Goal: Information Seeking & Learning: Learn about a topic

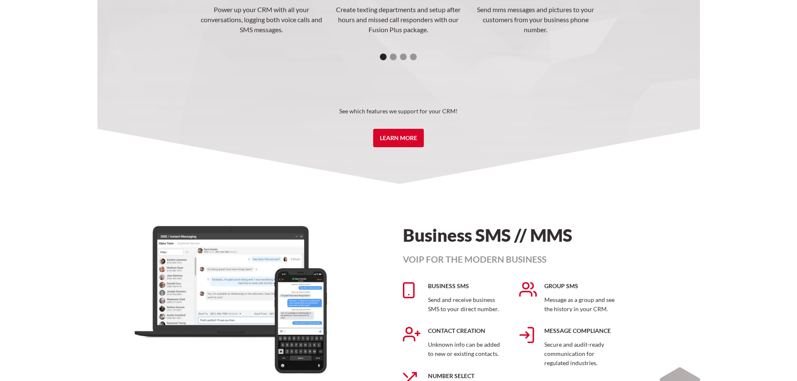
scroll to position [1381, 0]
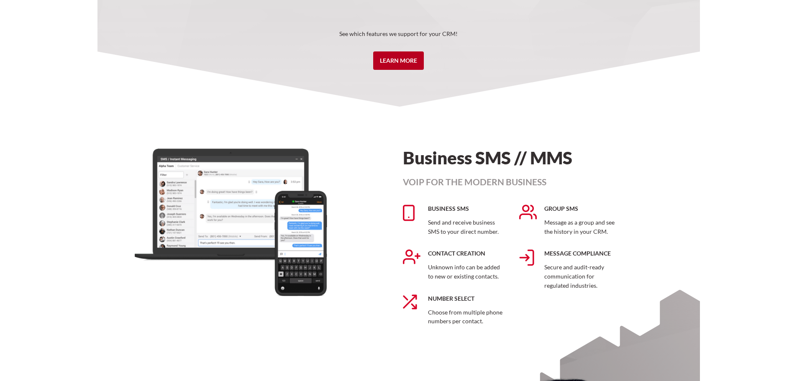
click at [394, 59] on link "Learn More" at bounding box center [398, 60] width 51 height 18
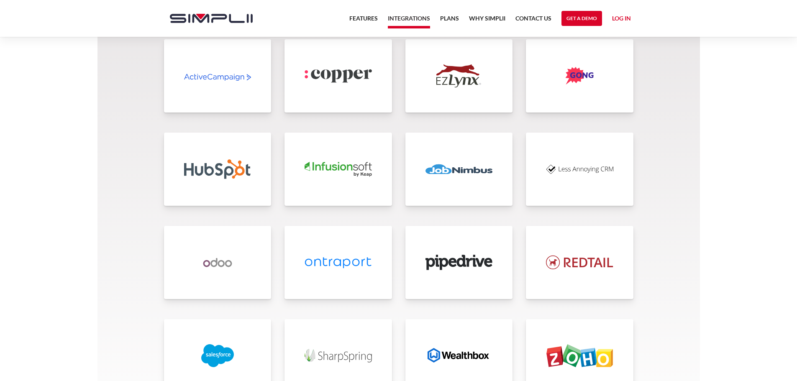
scroll to position [1842, 0]
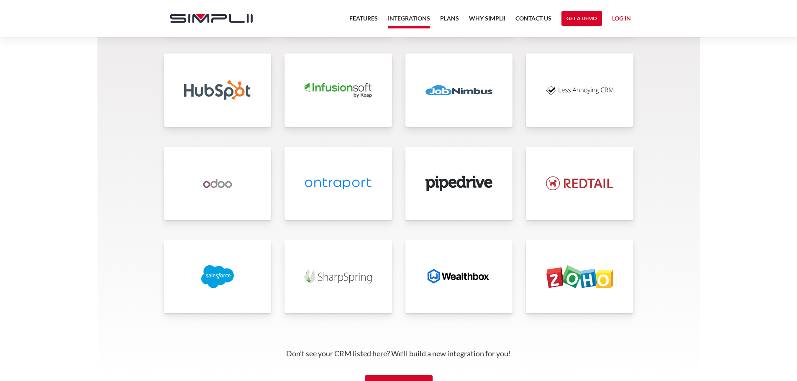
click at [216, 283] on img at bounding box center [217, 276] width 67 height 23
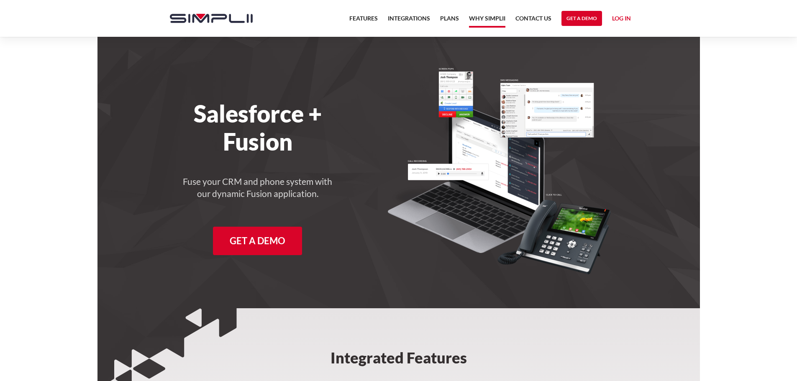
click at [478, 21] on link "Why Simplii" at bounding box center [487, 20] width 36 height 14
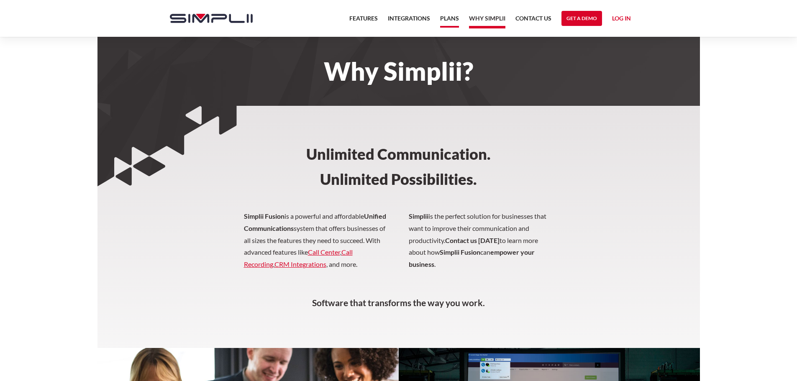
click at [453, 20] on link "Plans" at bounding box center [449, 20] width 19 height 14
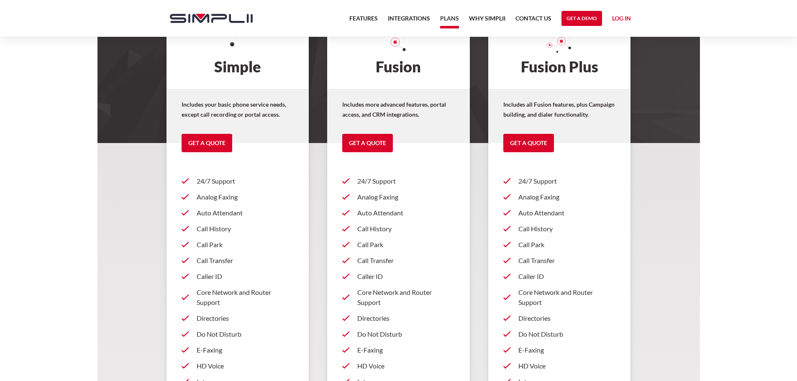
scroll to position [209, 0]
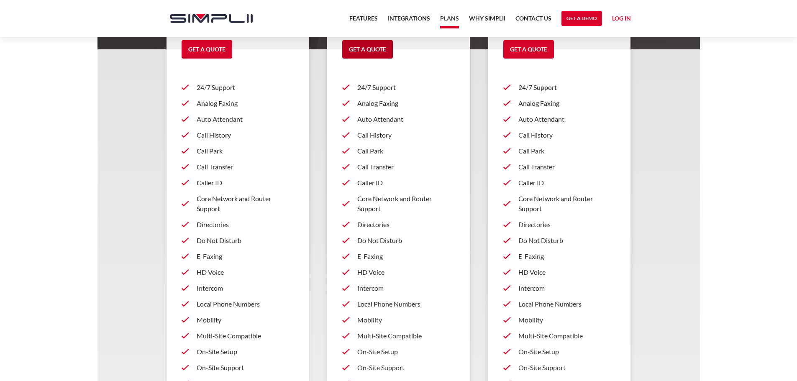
click at [378, 48] on link "Get a Quote" at bounding box center [367, 49] width 51 height 18
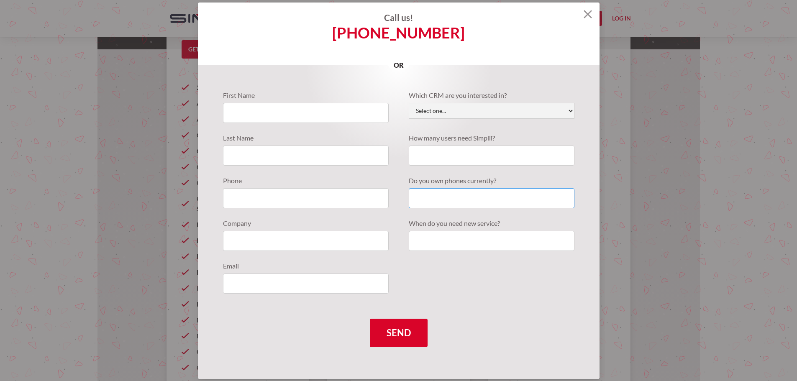
click at [449, 192] on input "Quote Requests" at bounding box center [492, 198] width 166 height 20
click at [449, 151] on input "Quote Requests" at bounding box center [492, 156] width 166 height 20
click at [459, 108] on select "Select one... Active Campaign Autotask ChildCareCRM Close.io ConnectWise Copper…" at bounding box center [492, 111] width 166 height 16
click at [584, 14] on img at bounding box center [588, 14] width 8 height 8
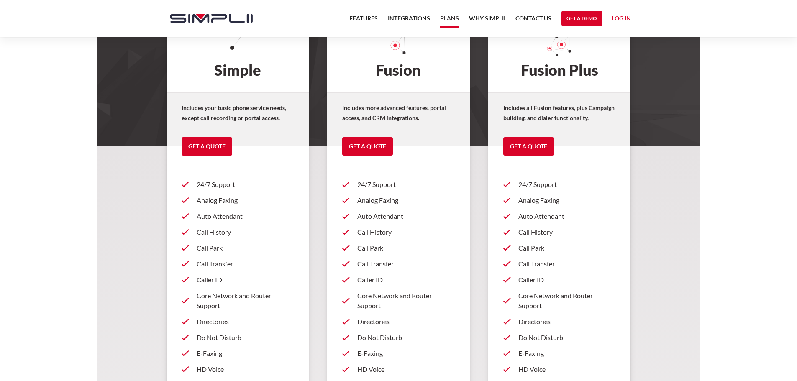
scroll to position [0, 0]
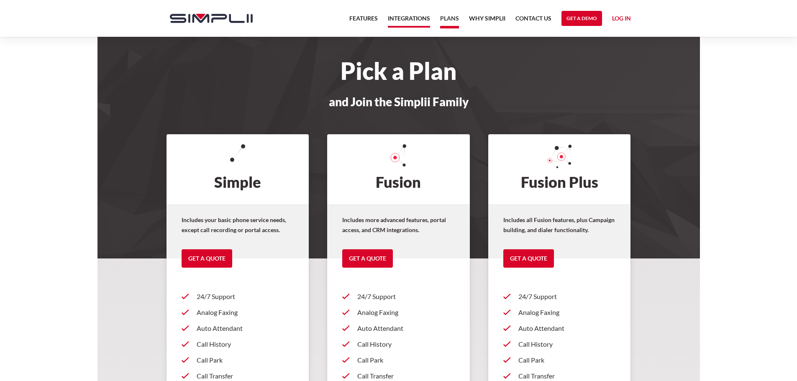
click at [410, 20] on link "Integrations" at bounding box center [409, 20] width 42 height 14
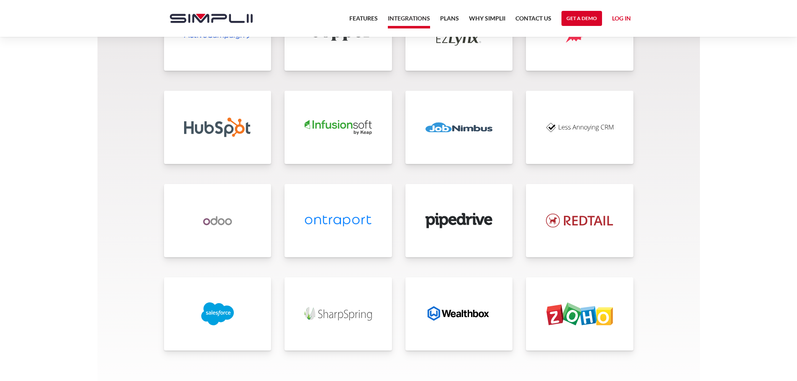
scroll to position [1884, 0]
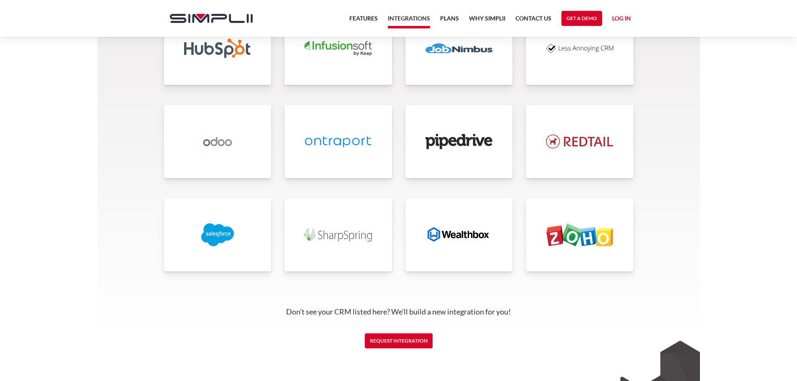
click at [255, 220] on link at bounding box center [218, 234] width 108 height 73
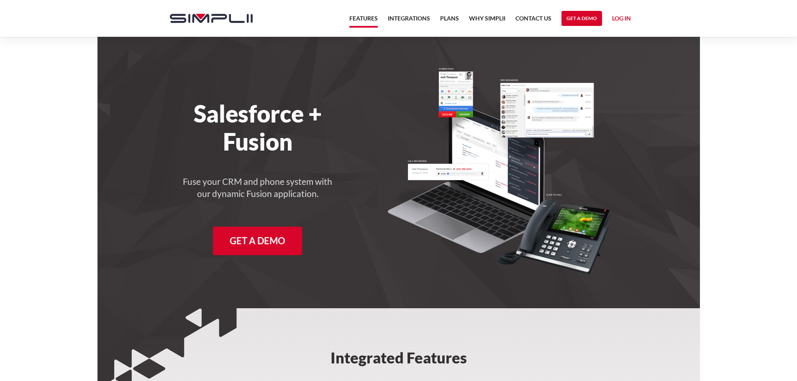
click at [358, 17] on link "Features" at bounding box center [364, 20] width 28 height 14
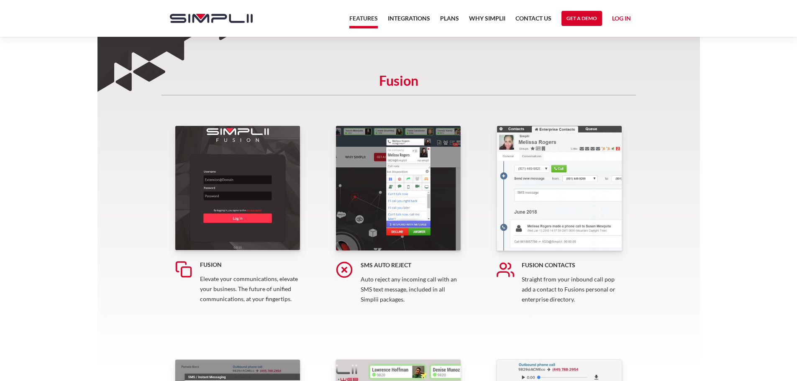
scroll to position [42, 0]
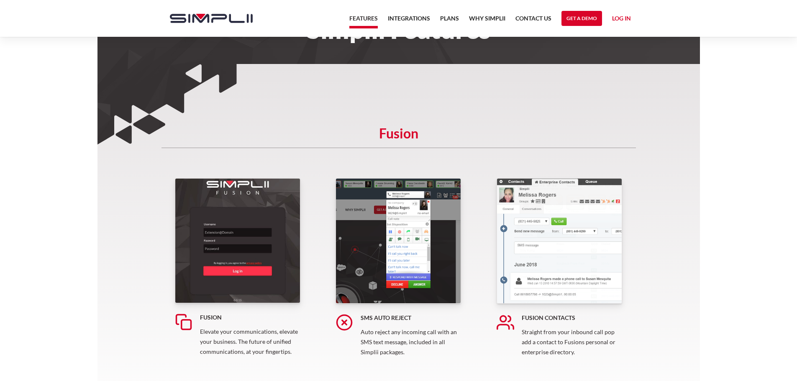
click at [241, 17] on img "home" at bounding box center [211, 18] width 83 height 9
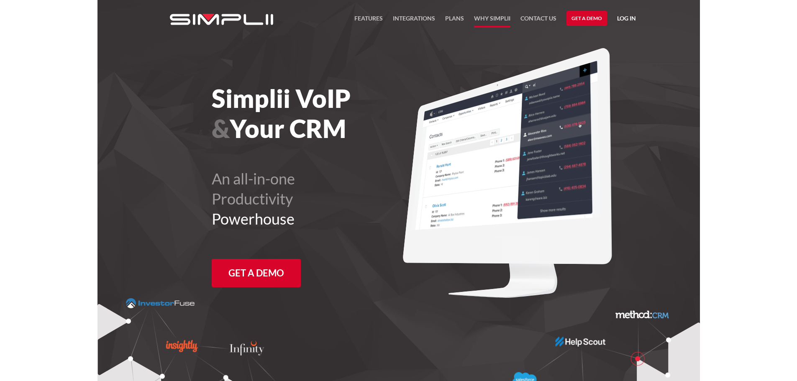
click at [488, 21] on link "Why Simplii" at bounding box center [492, 20] width 36 height 14
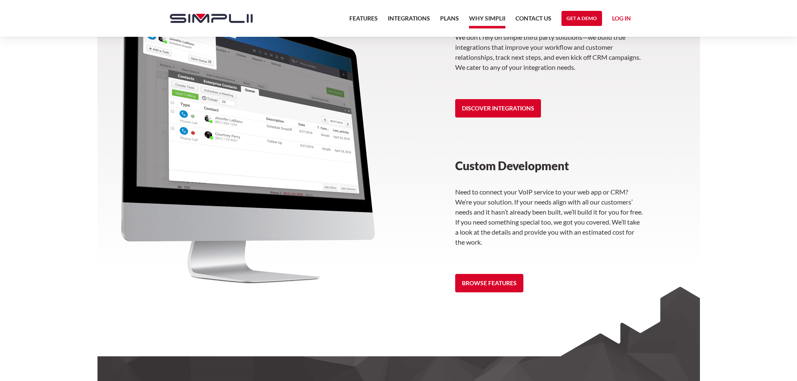
scroll to position [1172, 0]
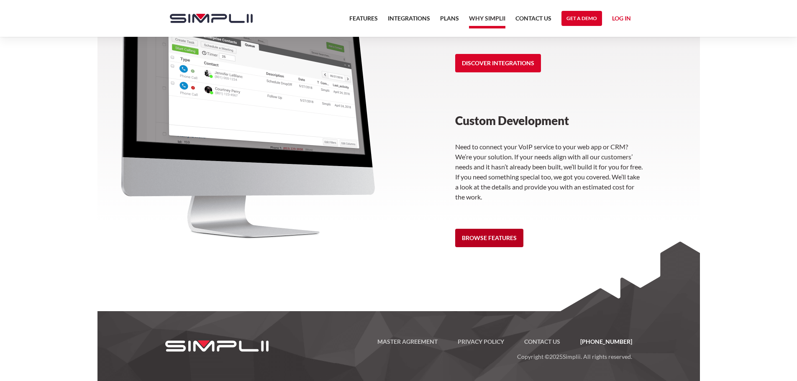
click at [486, 239] on link "Browse Features" at bounding box center [489, 238] width 68 height 18
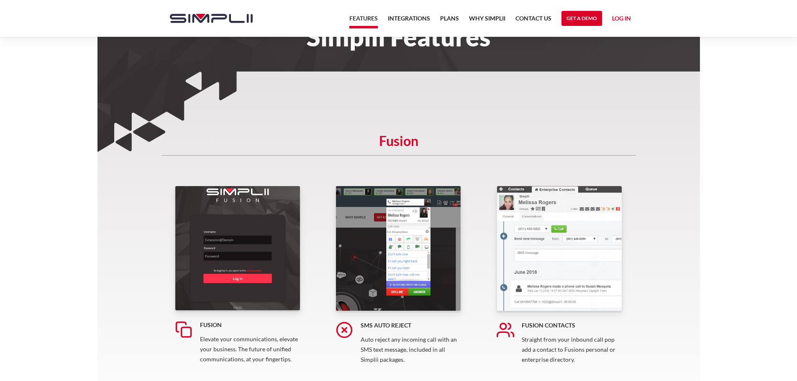
scroll to position [84, 0]
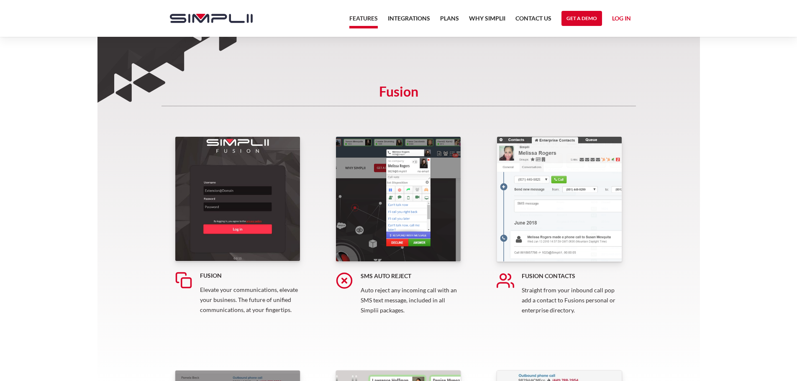
click at [249, 188] on img at bounding box center [238, 198] width 126 height 125
click at [395, 214] on img at bounding box center [399, 199] width 126 height 126
click at [573, 243] on img at bounding box center [560, 199] width 126 height 126
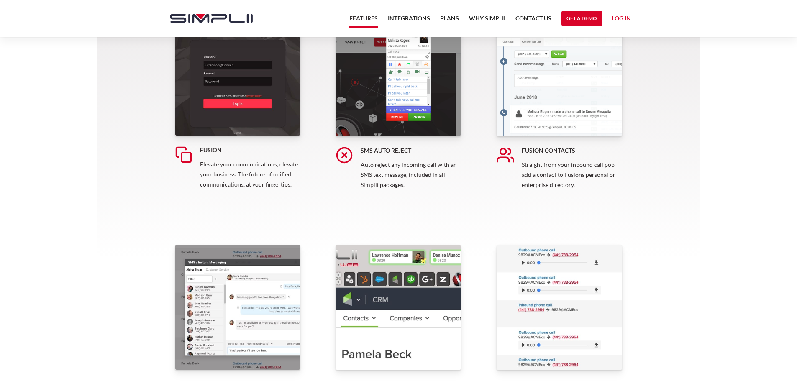
scroll to position [335, 0]
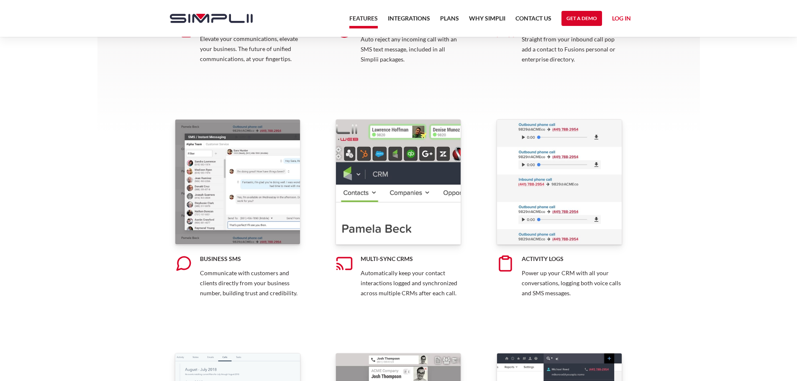
click at [257, 202] on img at bounding box center [238, 182] width 126 height 126
click at [417, 216] on img at bounding box center [399, 182] width 126 height 126
click at [620, 213] on img at bounding box center [560, 182] width 126 height 126
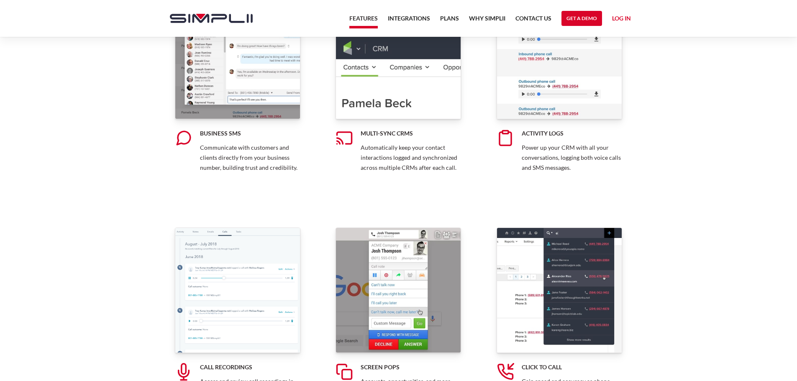
scroll to position [586, 0]
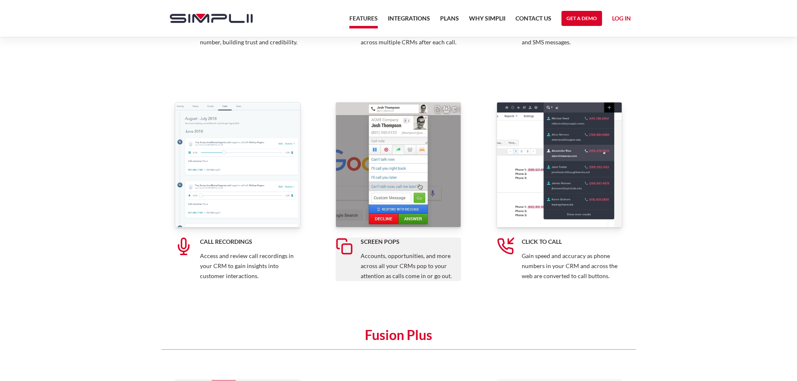
click at [373, 245] on h5 "Screen Pops" at bounding box center [411, 242] width 100 height 8
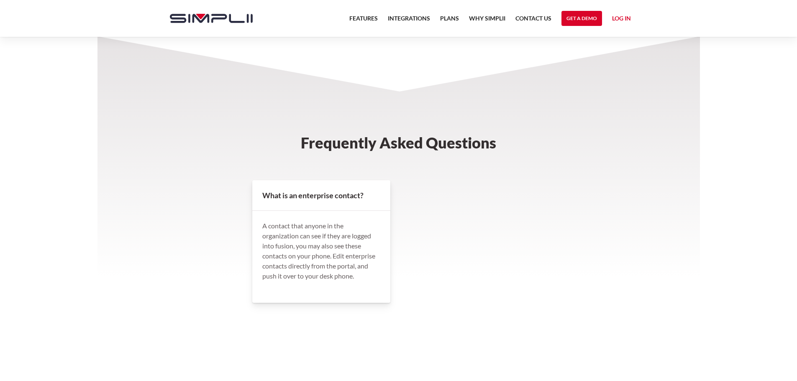
scroll to position [397, 0]
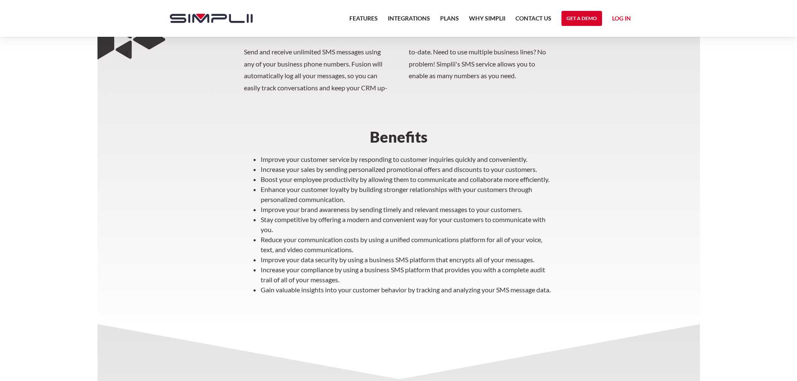
scroll to position [293, 0]
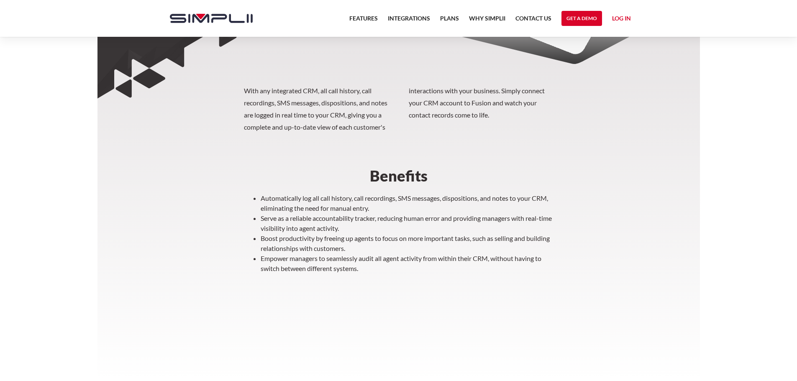
scroll to position [281, 0]
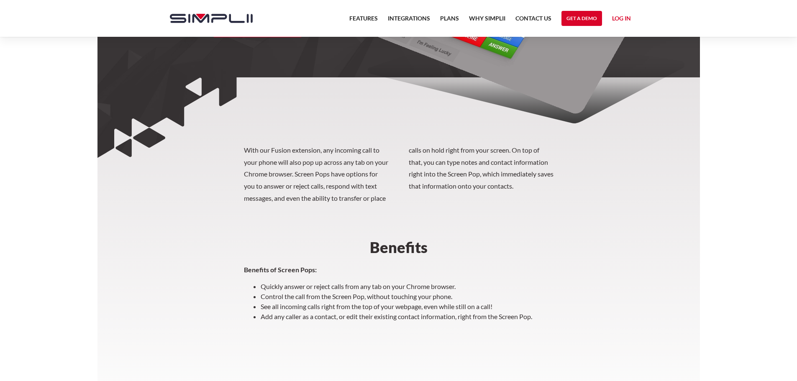
scroll to position [209, 0]
